Goal: Information Seeking & Learning: Learn about a topic

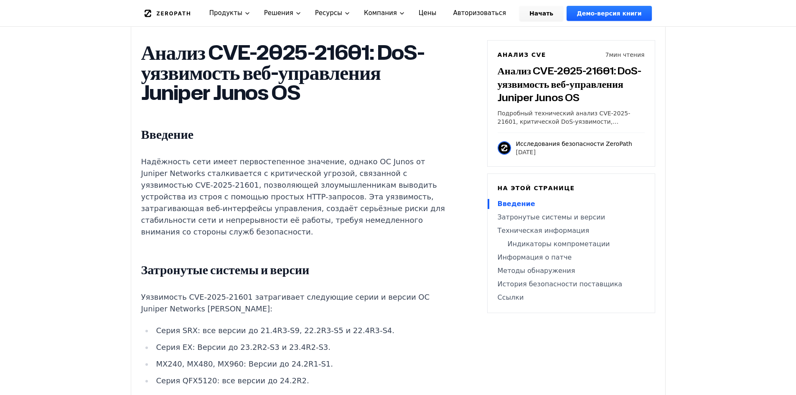
scroll to position [523, 0]
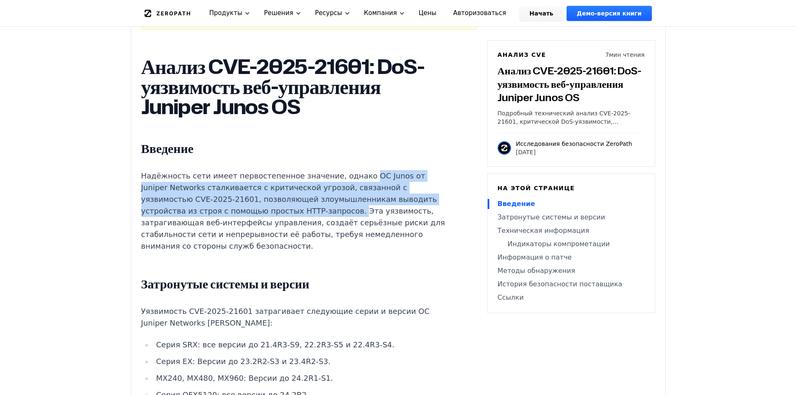
drag, startPoint x: 346, startPoint y: 179, endPoint x: 341, endPoint y: 215, distance: 36.2
click at [341, 215] on font "Надёжность сети имеет первостепенное значение, однако ОС Junos от Juniper Netwo…" at bounding box center [293, 210] width 304 height 79
copy font "ОС Junos от Juniper Networks сталкивается с критической угрозой, связанной с уя…"
